Goal: Information Seeking & Learning: Find specific fact

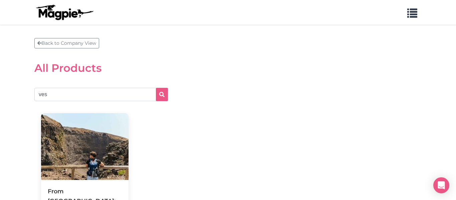
scroll to position [21, 0]
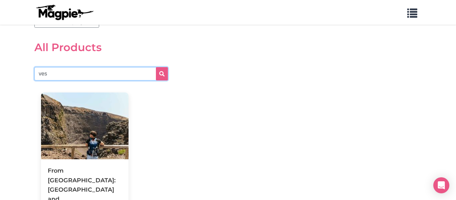
click at [94, 67] on input "ves" at bounding box center [100, 73] width 133 height 13
type input "reserved"
click at [156, 67] on button "submit" at bounding box center [162, 73] width 12 height 13
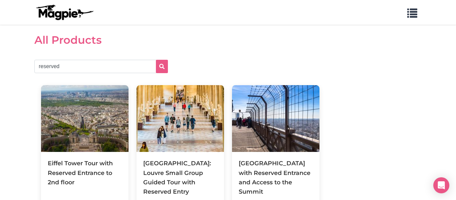
scroll to position [28, 0]
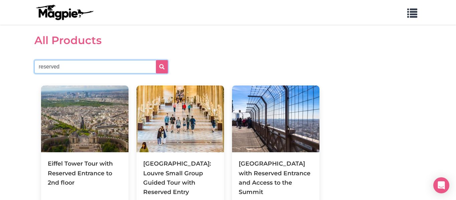
click at [86, 60] on input "reserved" at bounding box center [100, 66] width 133 height 13
type input "basilica"
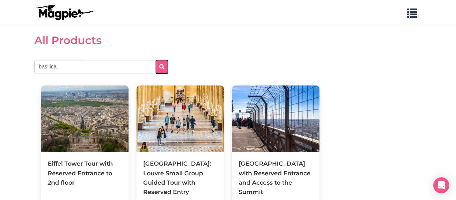
click at [159, 64] on icon "submit" at bounding box center [161, 66] width 5 height 5
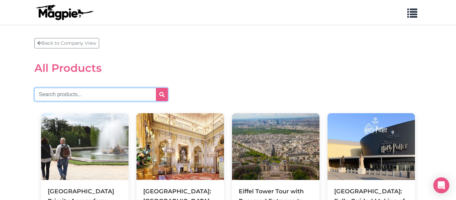
click at [60, 88] on input "text" at bounding box center [100, 94] width 133 height 13
type input "St. [PERSON_NAME]'s"
click at [156, 88] on button "submit" at bounding box center [162, 94] width 12 height 13
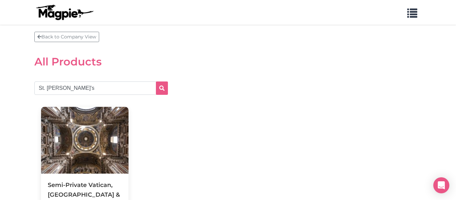
scroll to position [8, 0]
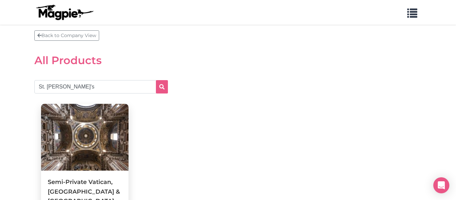
click at [48, 126] on img at bounding box center [84, 137] width 87 height 67
